Goal: Information Seeking & Learning: Learn about a topic

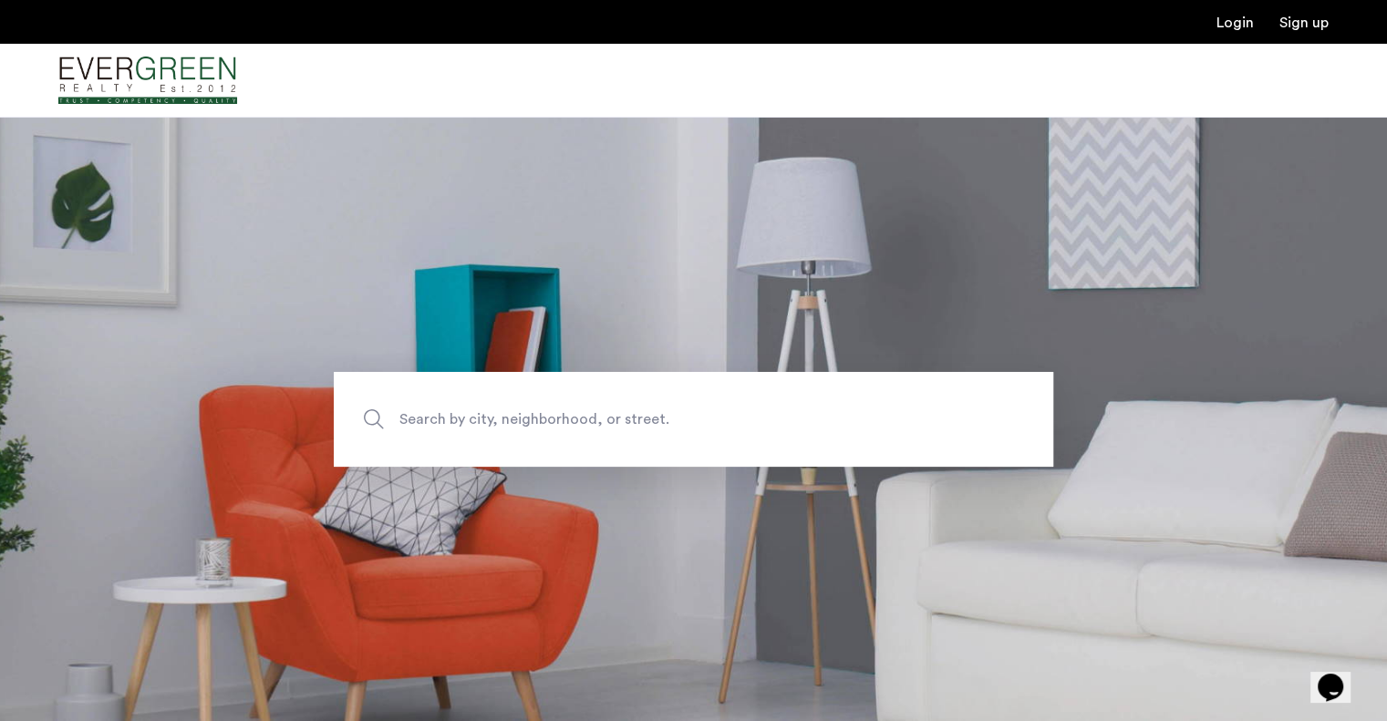
click at [569, 425] on span "Search by city, neighborhood, or street." at bounding box center [650, 419] width 503 height 25
click at [569, 425] on input "Search by city, neighborhood, or street." at bounding box center [693, 419] width 719 height 95
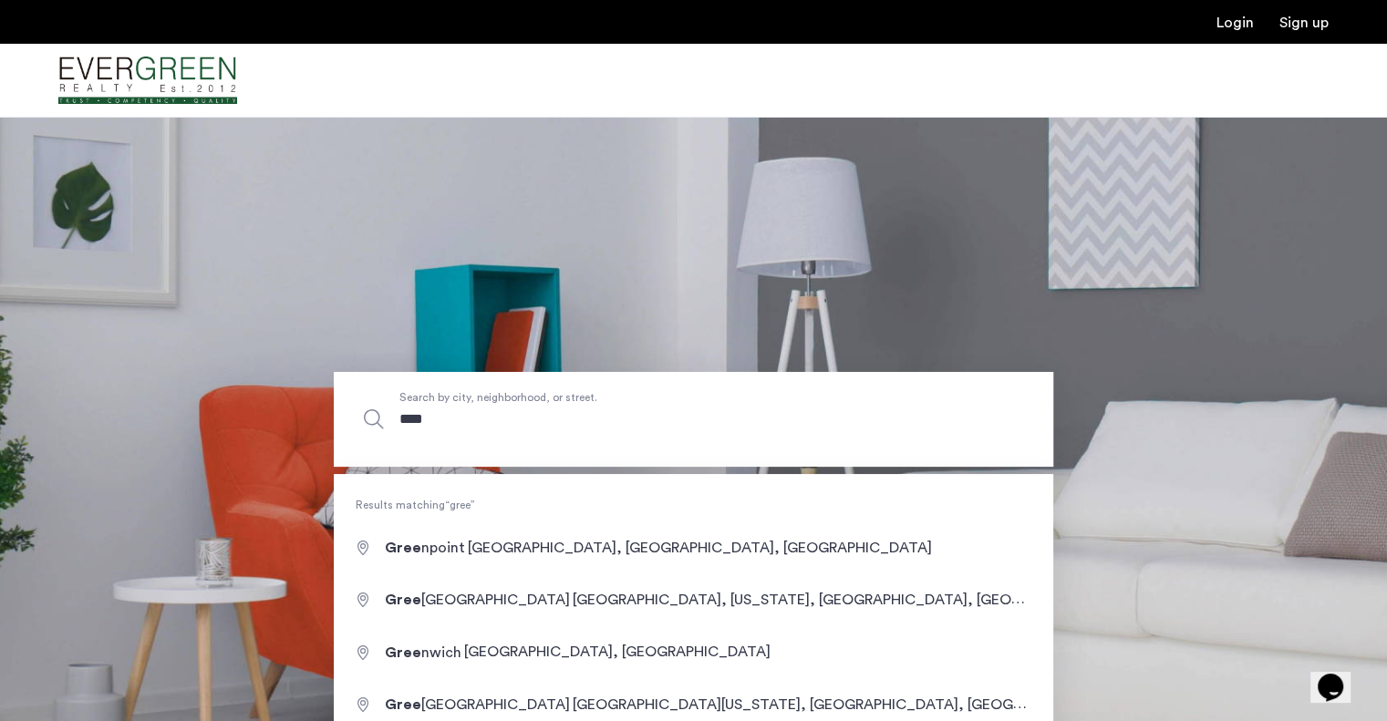
type input "**********"
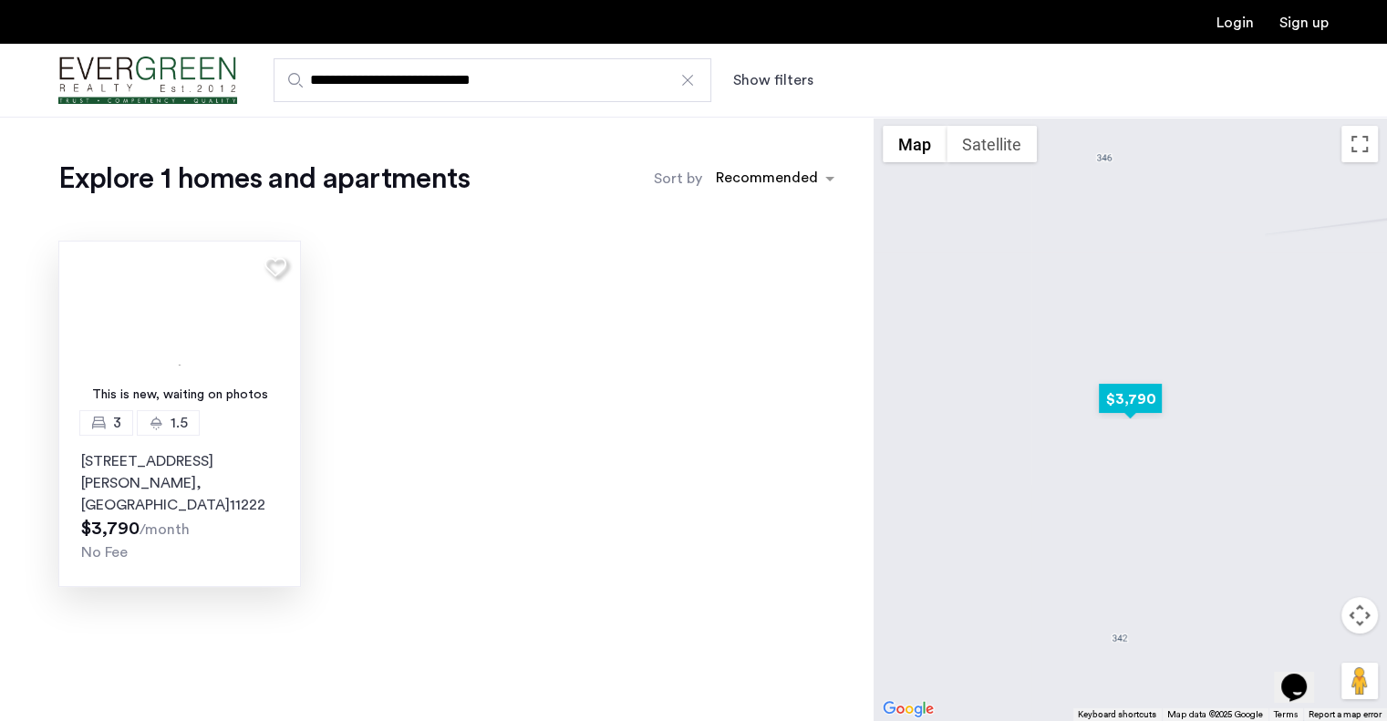
click at [262, 461] on p "344 McGuinness Boulevard, Unit 3L, Brooklyn , NY 11222" at bounding box center [179, 483] width 197 height 66
